Goal: Information Seeking & Learning: Check status

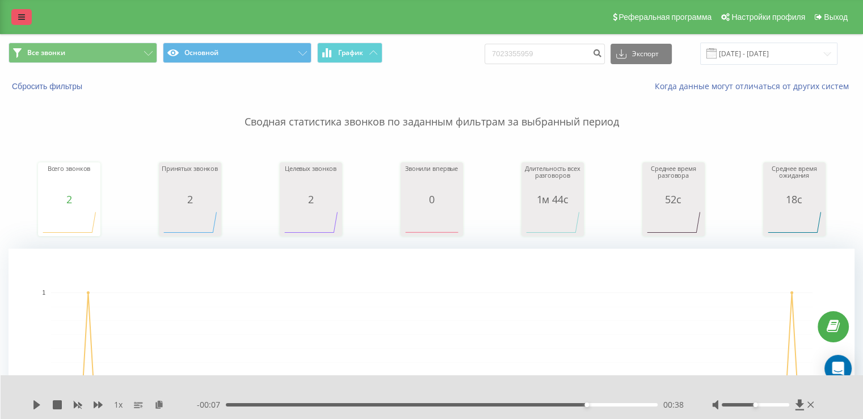
click at [24, 10] on link at bounding box center [21, 17] width 20 height 16
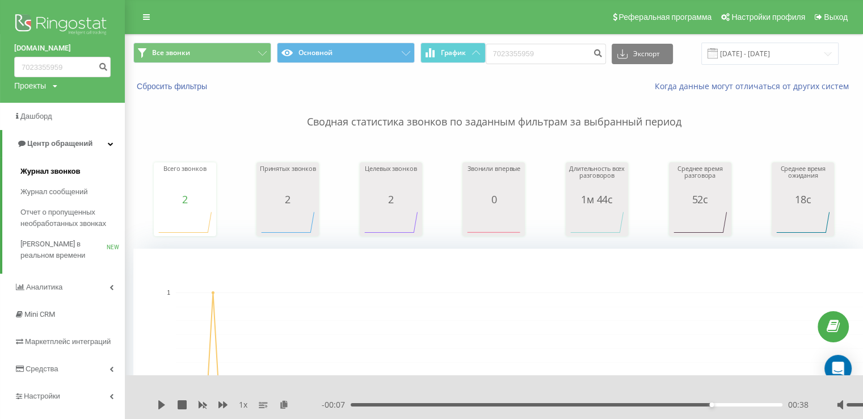
click at [98, 166] on link "Журнал звонков" at bounding box center [72, 171] width 104 height 20
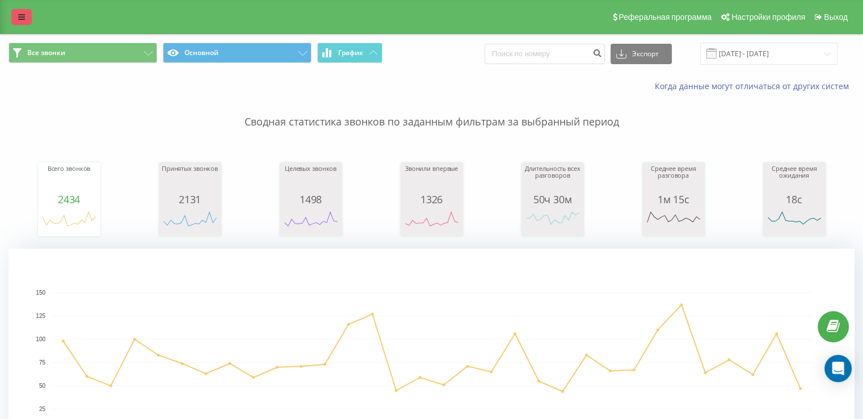
click at [27, 18] on link at bounding box center [21, 17] width 20 height 16
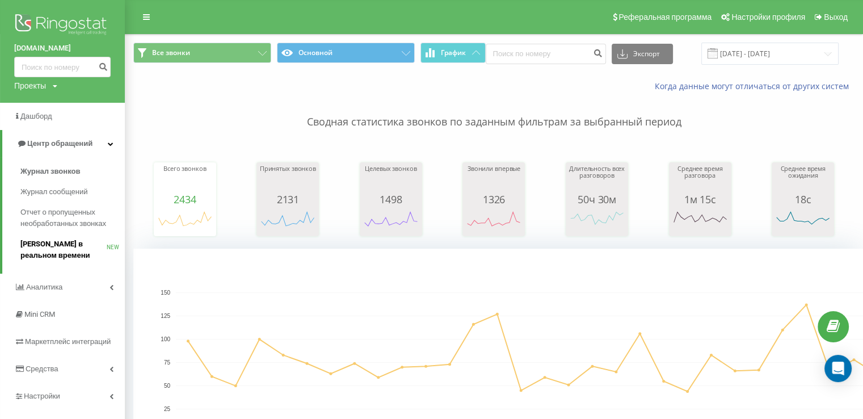
click at [81, 245] on span "[PERSON_NAME] в реальном времени" at bounding box center [63, 249] width 86 height 23
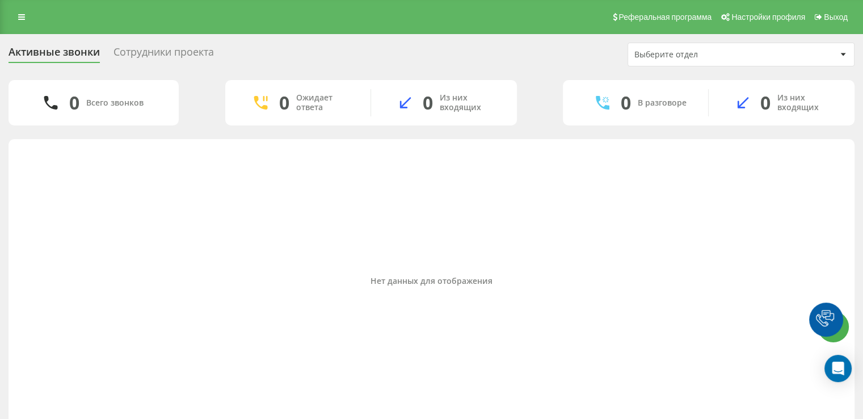
click at [186, 49] on div "Сотрудники проекта" at bounding box center [164, 55] width 100 height 18
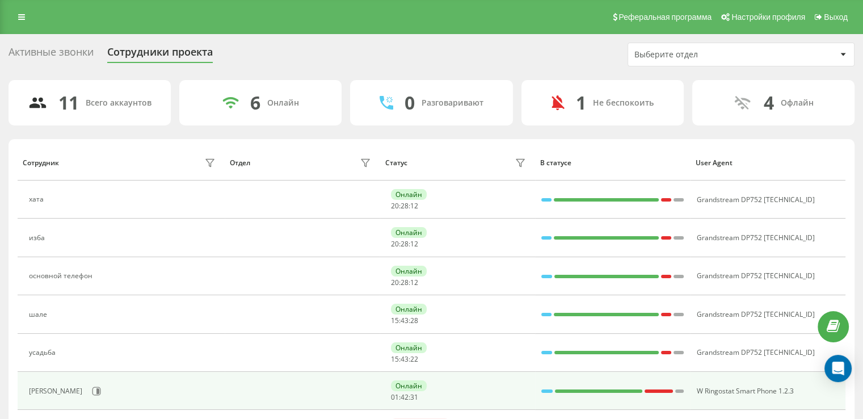
scroll to position [114, 0]
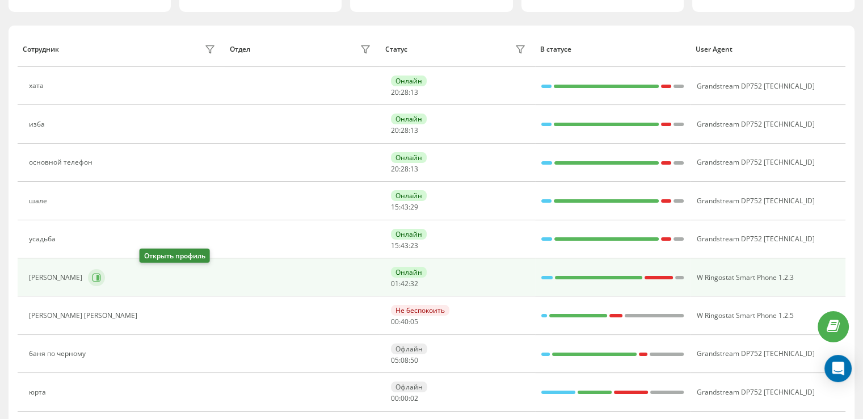
click at [101, 275] on icon at bounding box center [96, 277] width 9 height 9
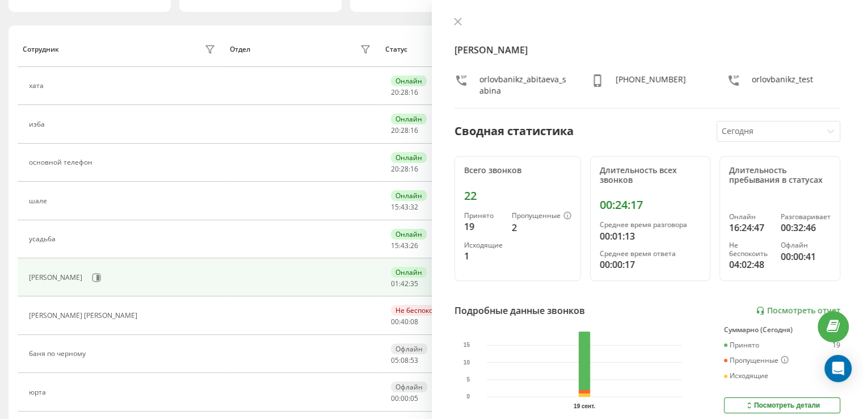
click at [461, 16] on div "Абитаева Сабина Жасуланкызы orlovbanikz_abitaeva_sabina +77025622147 orlovbanik…" at bounding box center [648, 209] width 432 height 419
click at [452, 23] on button at bounding box center [458, 22] width 15 height 11
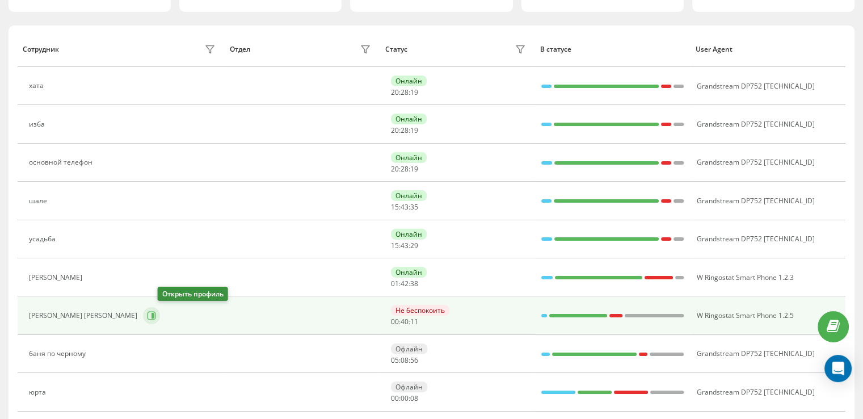
click at [156, 314] on icon at bounding box center [151, 315] width 9 height 9
